Goal: Find specific page/section: Find specific page/section

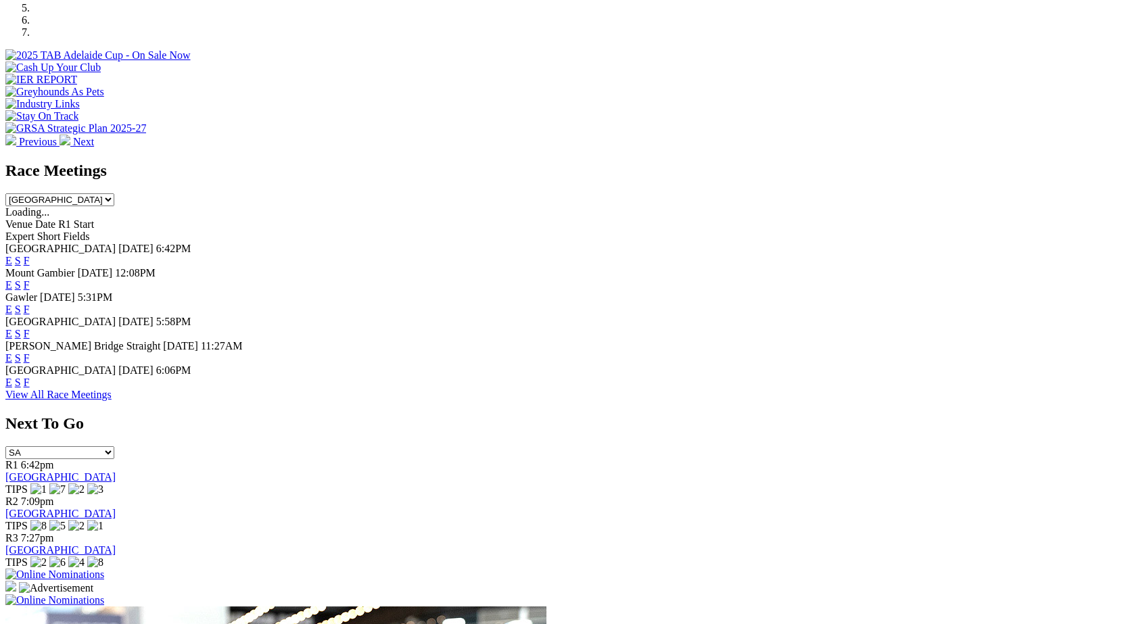
scroll to position [482, 0]
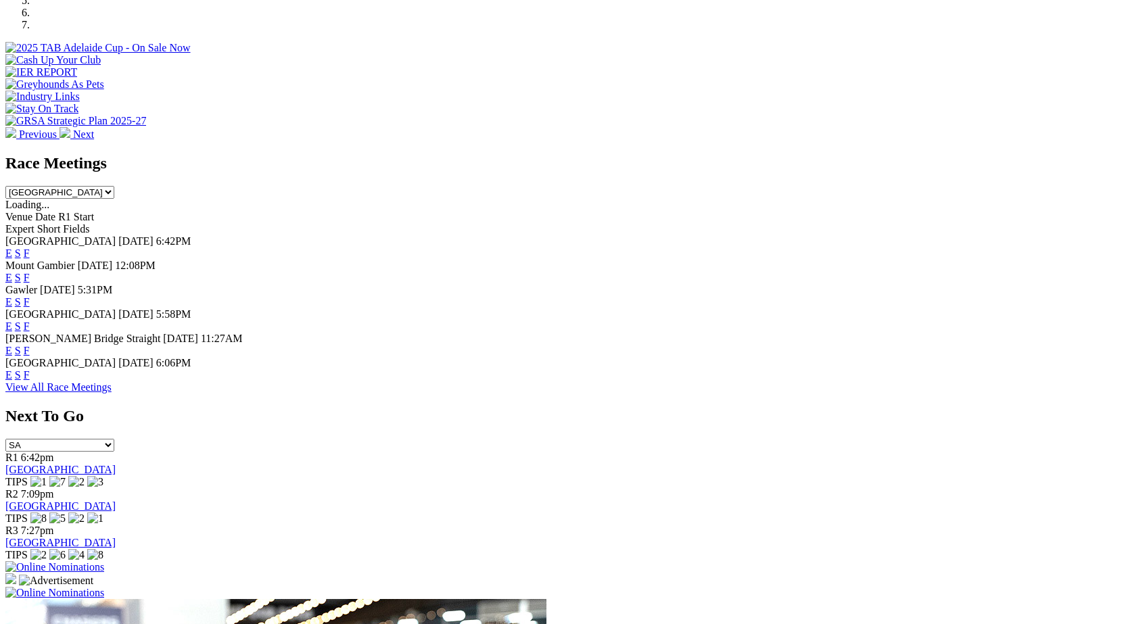
click at [30, 377] on link "F" at bounding box center [27, 374] width 6 height 11
